Goal: Transaction & Acquisition: Book appointment/travel/reservation

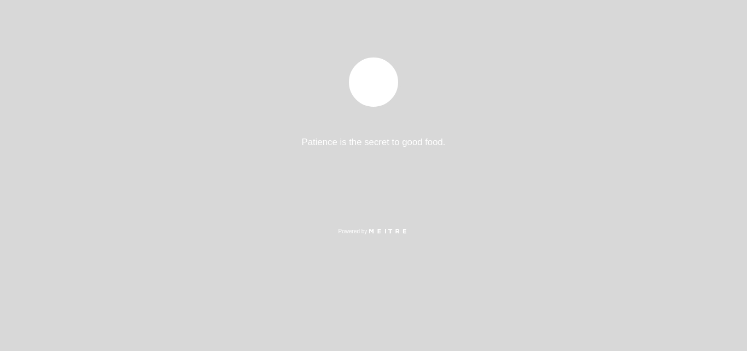
select select "es"
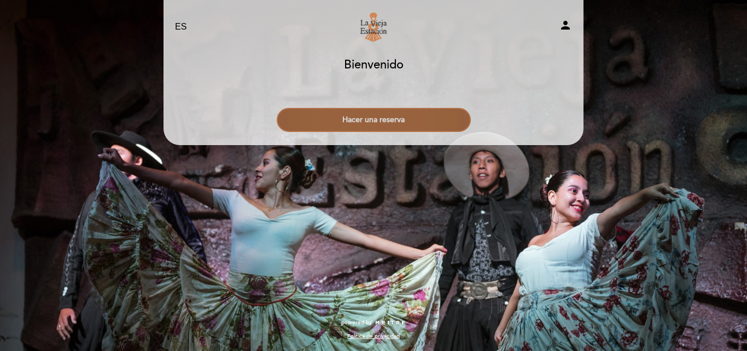
click at [402, 124] on button "Hacer una reserva" at bounding box center [374, 120] width 194 height 24
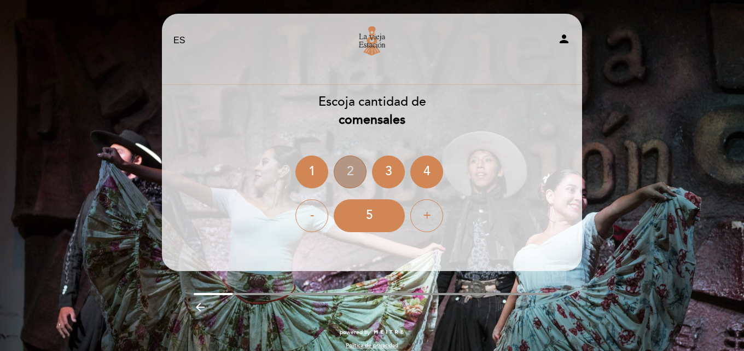
click at [344, 167] on div "2" at bounding box center [350, 171] width 33 height 33
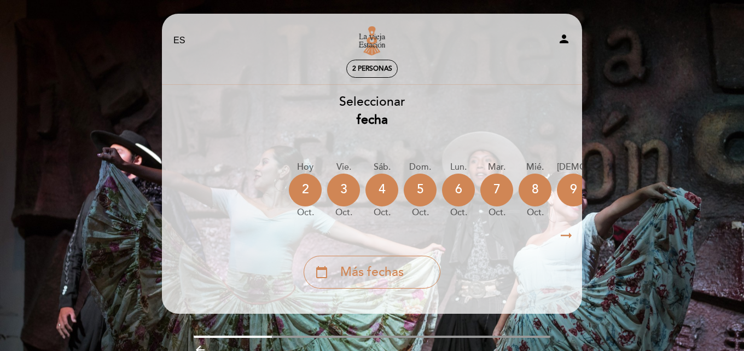
drag, startPoint x: 383, startPoint y: 226, endPoint x: 457, endPoint y: 231, distance: 74.0
click at [456, 231] on div "arrow_right_alt arrow_right_alt" at bounding box center [371, 236] width 421 height 24
click at [566, 237] on icon "arrow_right_alt" at bounding box center [566, 236] width 16 height 24
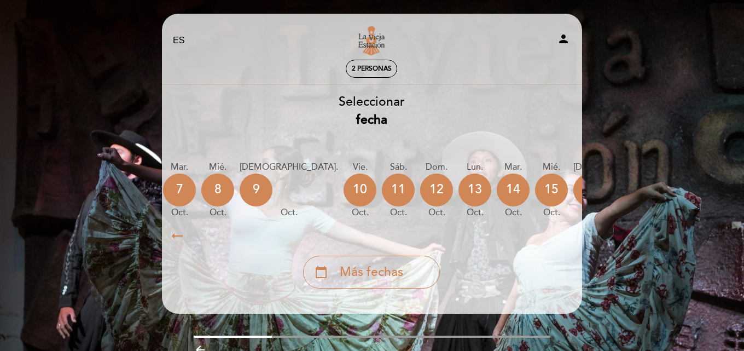
scroll to position [0, 319]
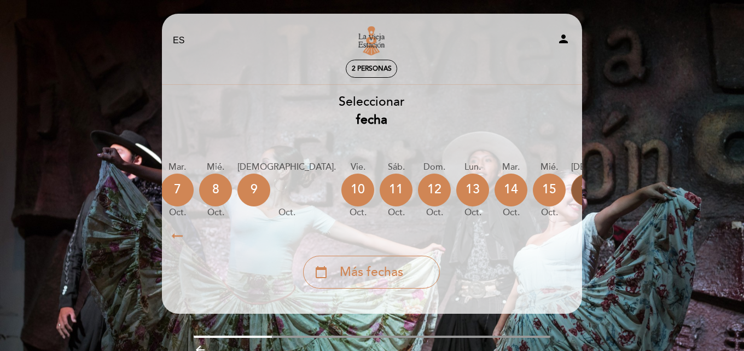
click at [571, 190] on div "16" at bounding box center [587, 189] width 33 height 33
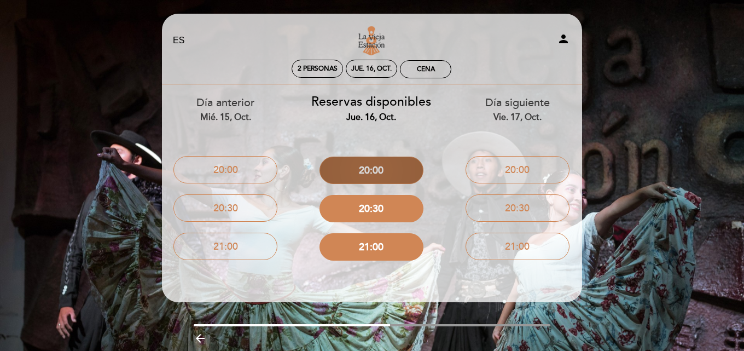
click at [390, 171] on button "20:00" at bounding box center [371, 169] width 104 height 27
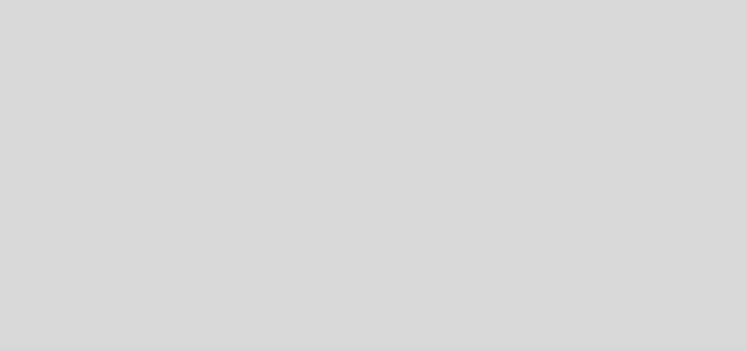
select select "es"
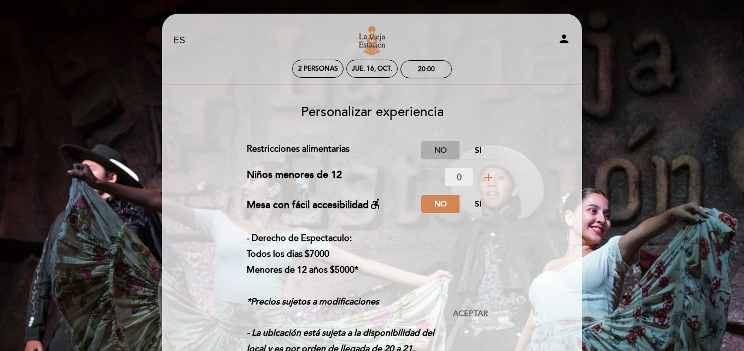
click at [440, 149] on label "No" at bounding box center [440, 150] width 38 height 18
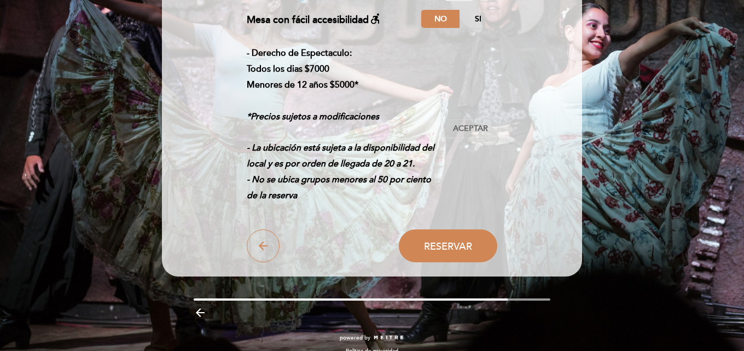
scroll to position [200, 0]
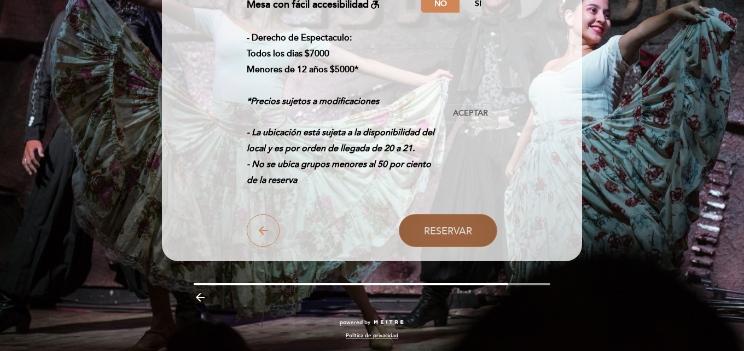
click at [453, 231] on span "Reservar" at bounding box center [448, 231] width 48 height 12
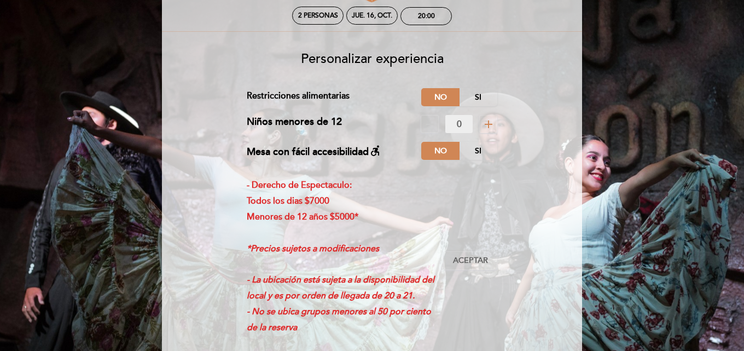
scroll to position [36, 0]
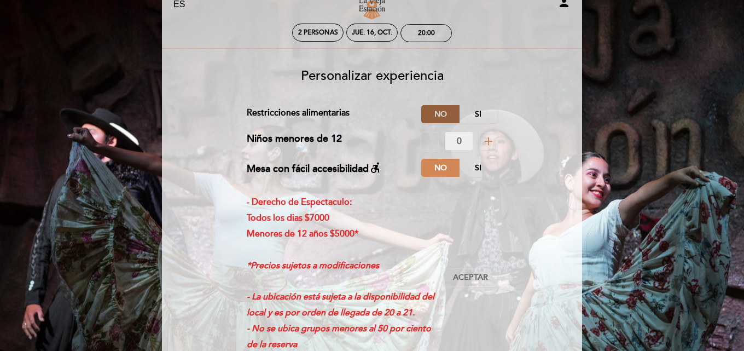
click at [435, 114] on label "No" at bounding box center [440, 114] width 38 height 18
click at [439, 167] on label "No" at bounding box center [440, 168] width 38 height 18
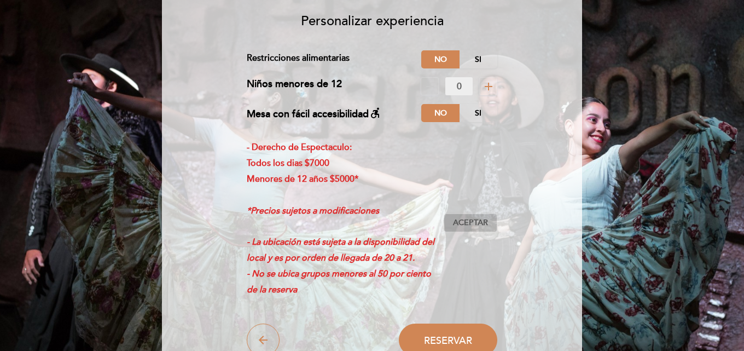
click at [473, 221] on span "Aceptar" at bounding box center [470, 222] width 35 height 11
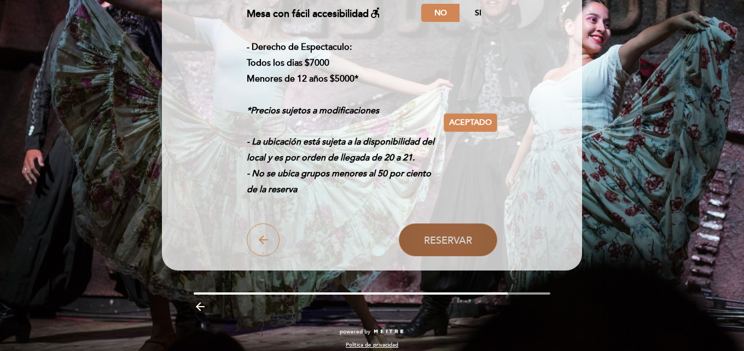
scroll to position [200, 0]
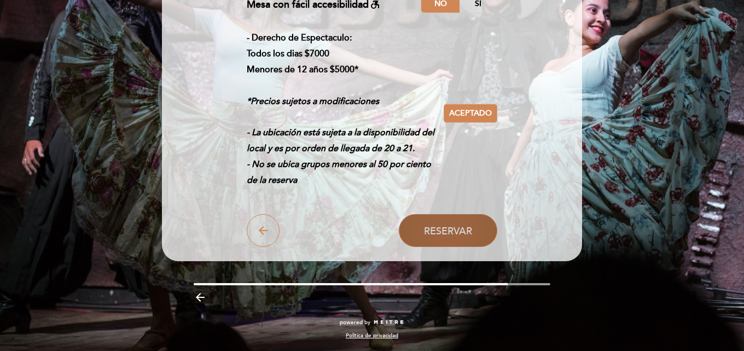
click at [461, 228] on span "Reservar" at bounding box center [448, 231] width 48 height 12
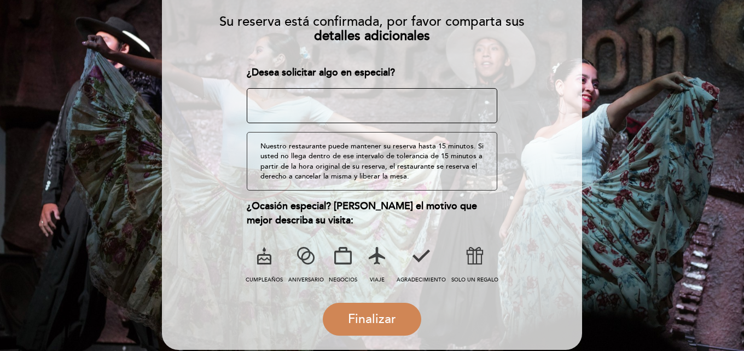
scroll to position [173, 0]
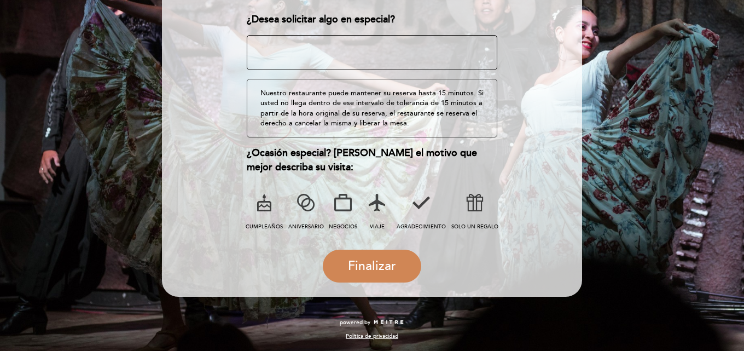
drag, startPoint x: 377, startPoint y: 269, endPoint x: 502, endPoint y: 273, distance: 124.8
click at [502, 273] on form "Su reserva está confirmada, por favor comparta sus detalles adicionales ¿Desea …" at bounding box center [372, 117] width 405 height 329
click at [377, 223] on span "VIAJE" at bounding box center [377, 226] width 15 height 7
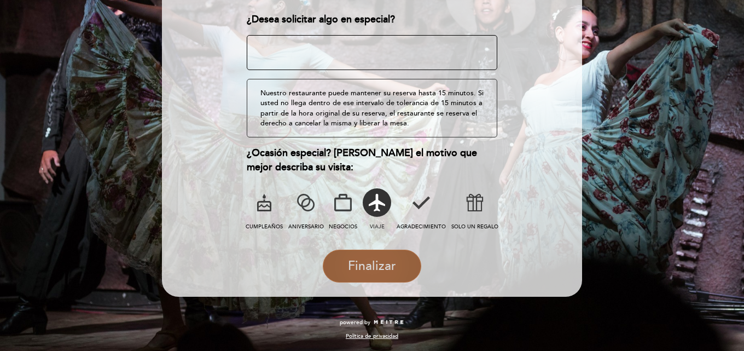
click at [374, 265] on span "Finalizar" at bounding box center [372, 265] width 48 height 15
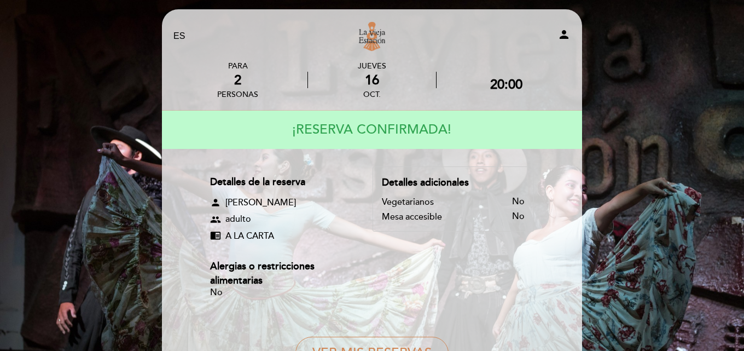
scroll to position [0, 0]
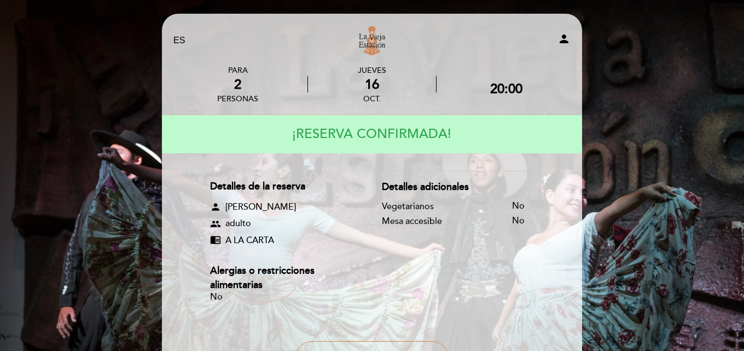
click at [647, 43] on div "EN ES PT La Vieja Estación person PARA 2 personas [DATE] 20:00" at bounding box center [372, 239] width 744 height 479
click at [155, 101] on div "EN ES PT La Vieja Estación person PARA 2 personas [DATE] 20:00" at bounding box center [372, 241] width 437 height 455
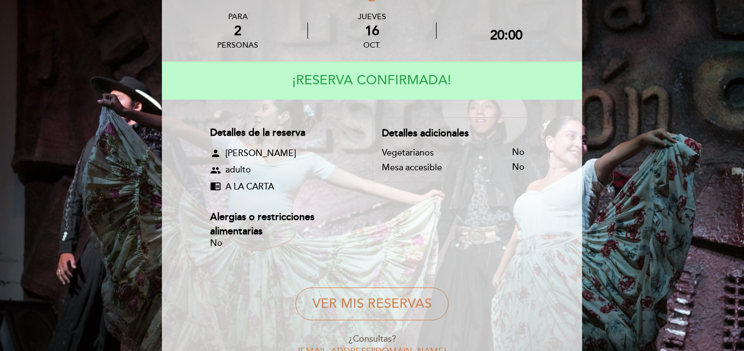
scroll to position [129, 0]
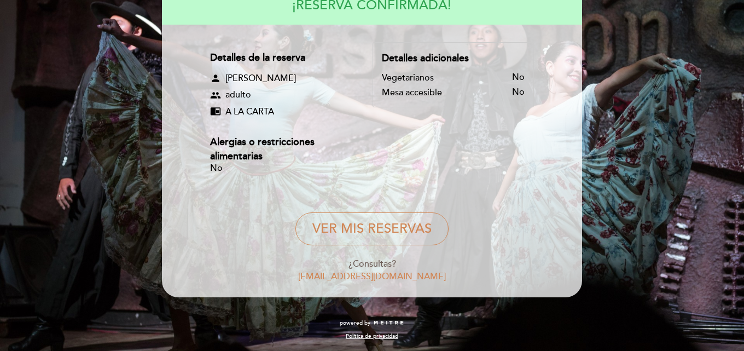
drag, startPoint x: 389, startPoint y: 304, endPoint x: 409, endPoint y: 309, distance: 21.0
click at [395, 306] on div "EN ES PT La Vieja Estación person PARA 2 personas [DATE] 20:00" at bounding box center [372, 112] width 437 height 455
click at [484, 323] on div "powered by" at bounding box center [372, 323] width 357 height 8
click at [653, 230] on div "EN ES PT La Vieja Estación person PARA 2 personas [DATE] 20:00" at bounding box center [372, 110] width 744 height 479
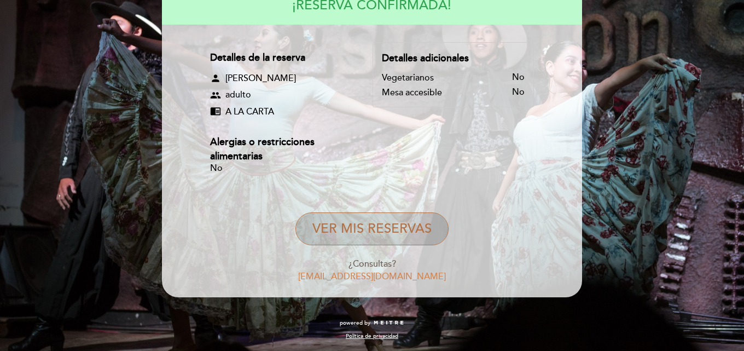
click at [394, 230] on button "VER MIS RESERVAS" at bounding box center [371, 228] width 153 height 33
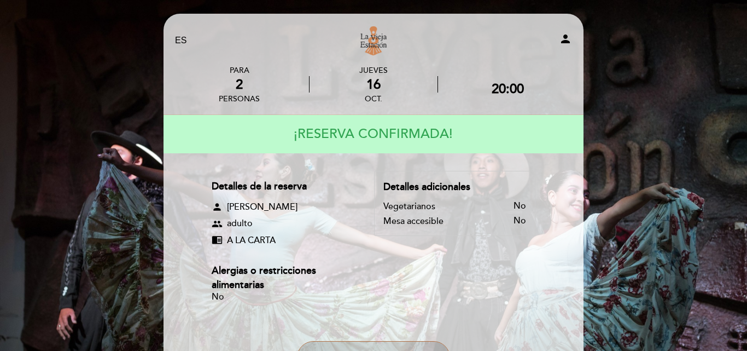
select select "es"
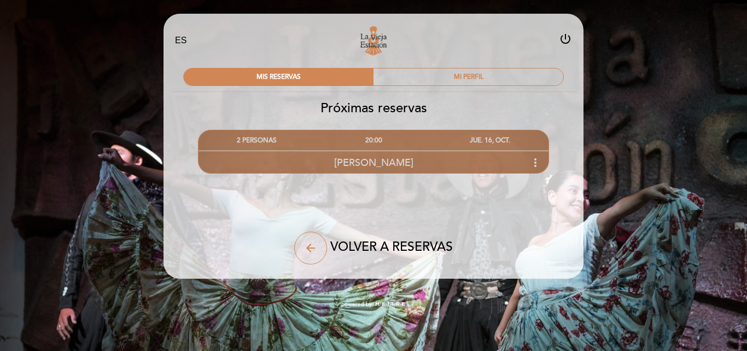
click at [538, 162] on icon "more_vert" at bounding box center [535, 162] width 13 height 13
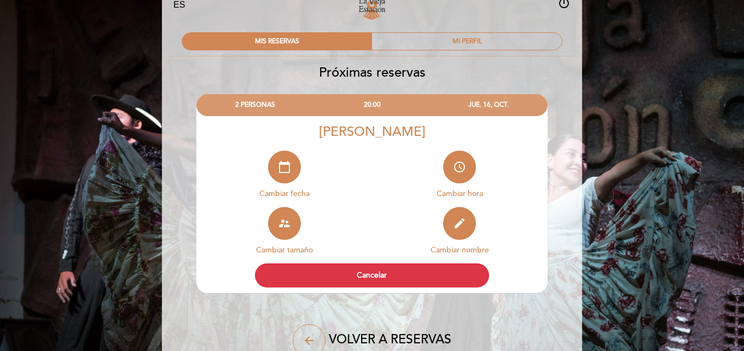
scroll to position [96, 0]
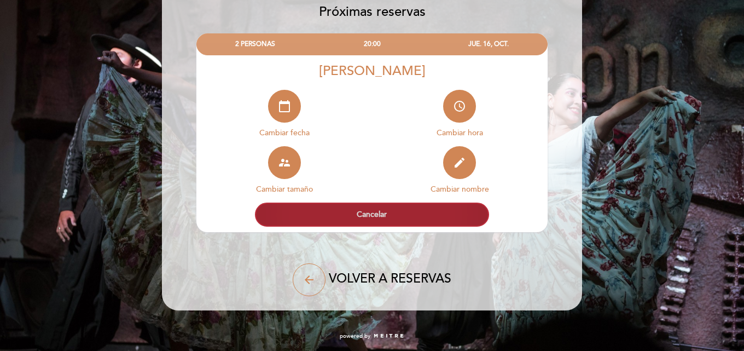
click at [370, 213] on button "Cancelar" at bounding box center [372, 214] width 234 height 24
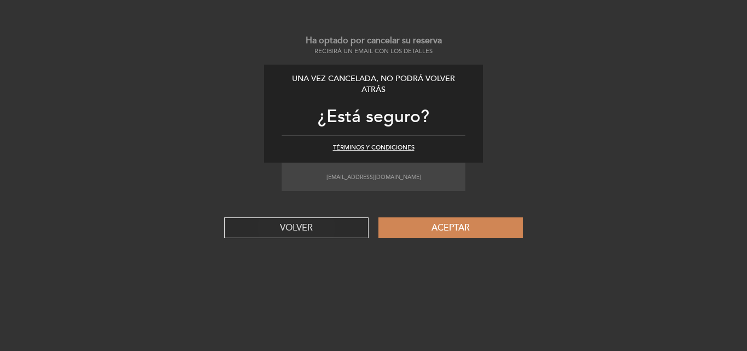
click at [315, 228] on button "VOLVER" at bounding box center [296, 227] width 144 height 21
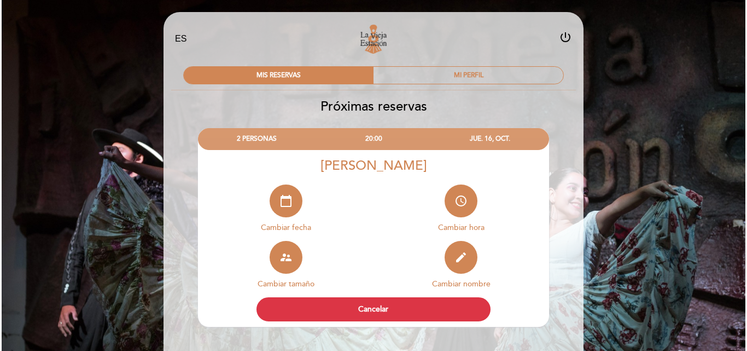
scroll to position [0, 0]
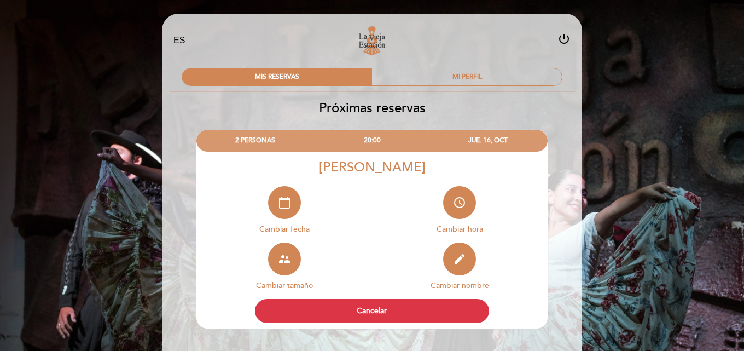
click at [154, 241] on div "EN ES PT La Vieja Estación power_settings_new MIS RESERVAS MI PERFIL Próximas r…" at bounding box center [372, 230] width 437 height 433
click at [152, 238] on div "EN ES PT La Vieja Estación power_settings_new MIS RESERVAS MI PERFIL Próximas r…" at bounding box center [372, 223] width 744 height 447
click at [59, 95] on div "EN ES PT La Vieja Estación power_settings_new MIS RESERVAS MI PERFIL Próximas r…" at bounding box center [372, 223] width 744 height 447
click at [183, 37] on select "EN ES PT" at bounding box center [179, 40] width 13 height 13
click at [562, 39] on icon "power_settings_new" at bounding box center [563, 38] width 13 height 13
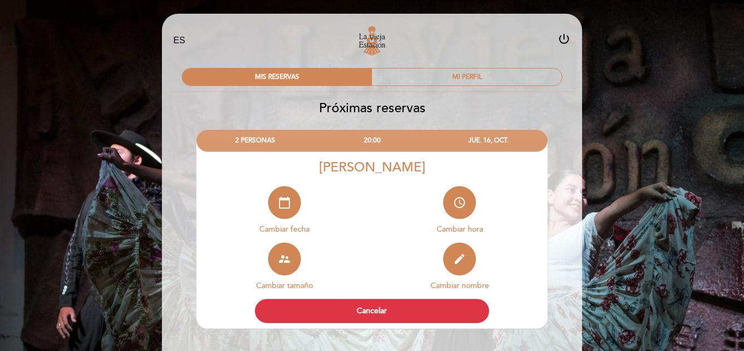
select select "es"
